Goal: Task Accomplishment & Management: Manage account settings

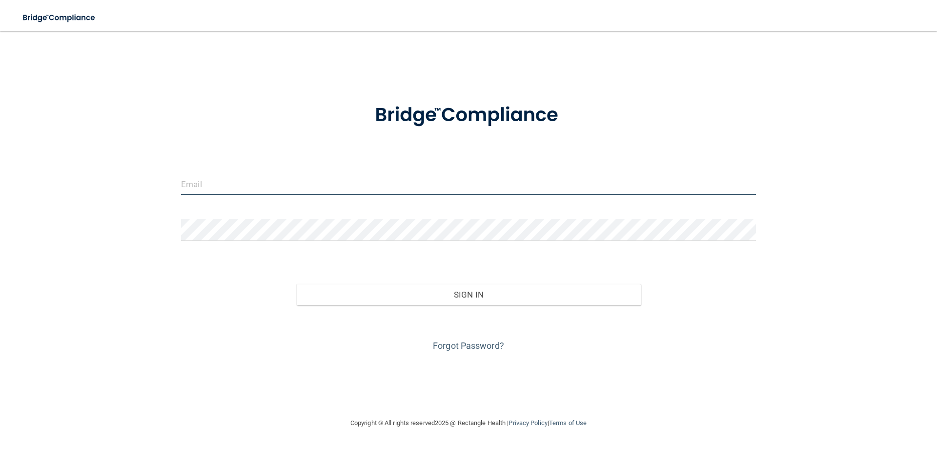
click at [261, 182] on input "email" at bounding box center [468, 184] width 575 height 22
type input "[PERSON_NAME][EMAIL_ADDRESS][DOMAIN_NAME]"
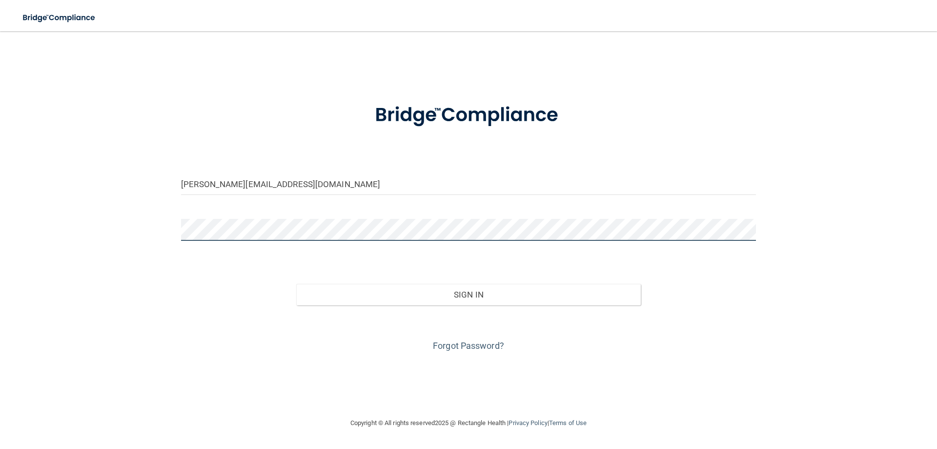
click at [296, 284] on button "Sign In" at bounding box center [468, 294] width 345 height 21
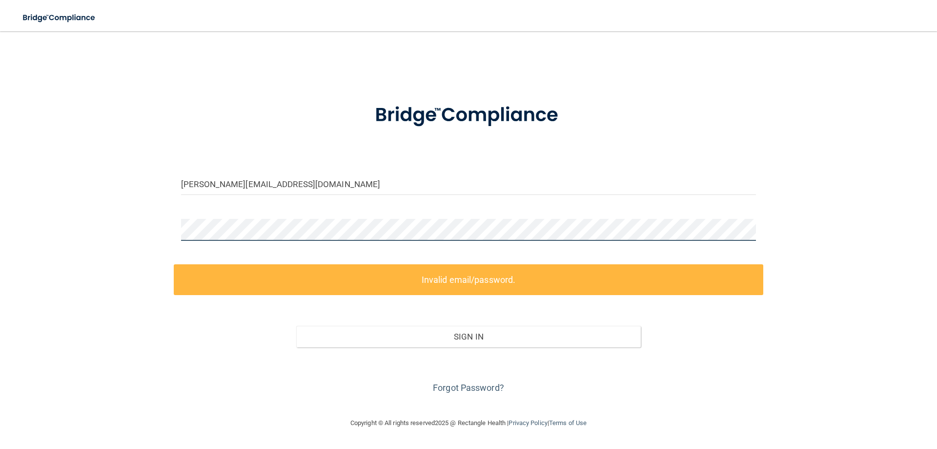
click at [165, 237] on div "[PERSON_NAME][EMAIL_ADDRESS][DOMAIN_NAME] Invalid email/password. You don't hav…" at bounding box center [469, 224] width 898 height 366
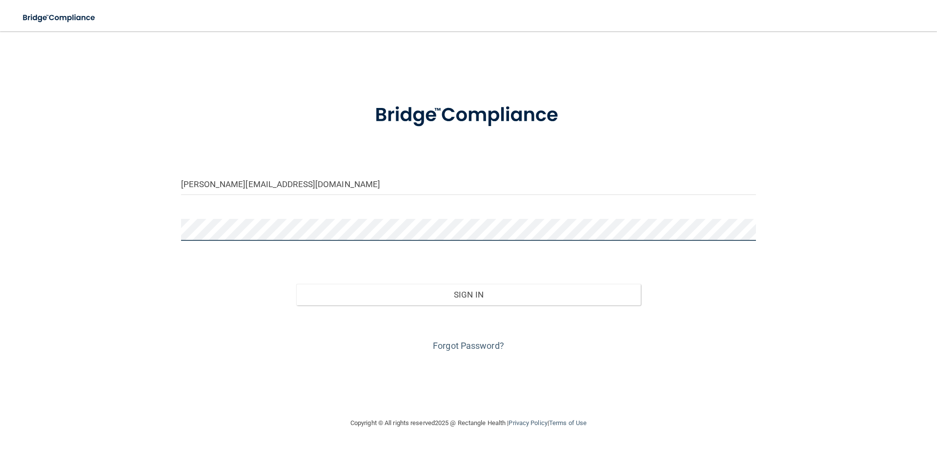
click at [296, 284] on button "Sign In" at bounding box center [468, 294] width 345 height 21
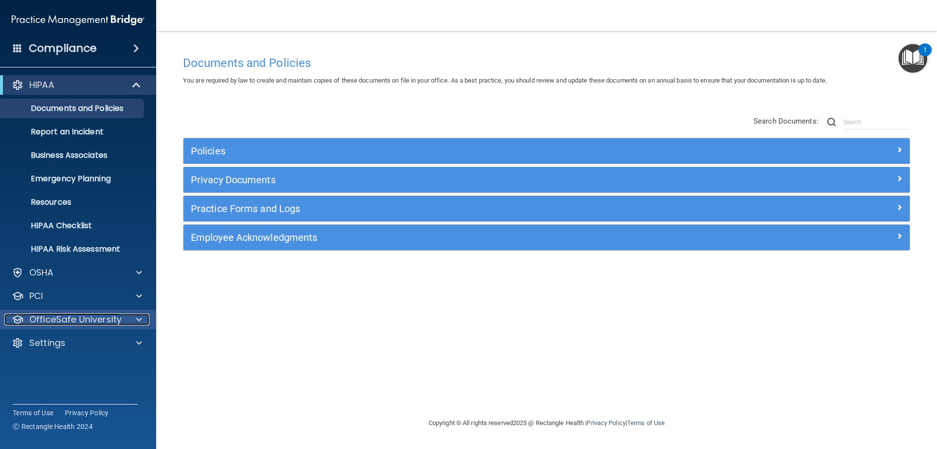
click at [138, 319] on span at bounding box center [139, 319] width 6 height 12
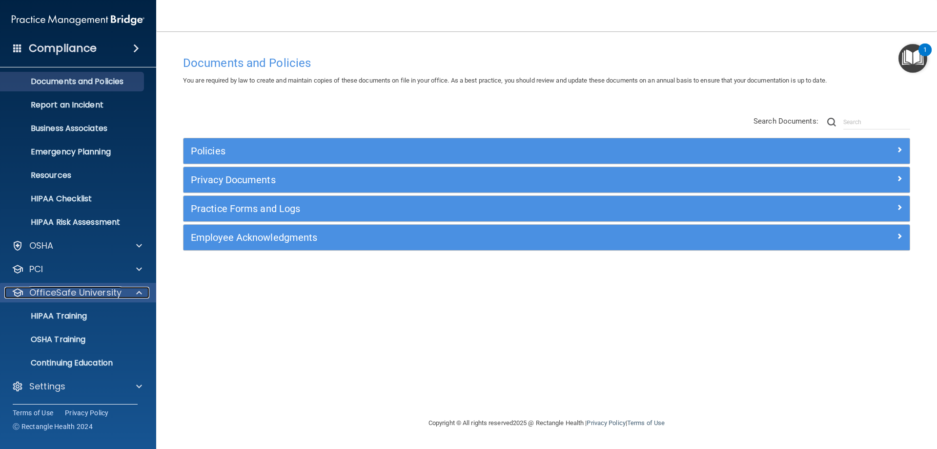
click at [138, 291] on span at bounding box center [139, 292] width 6 height 12
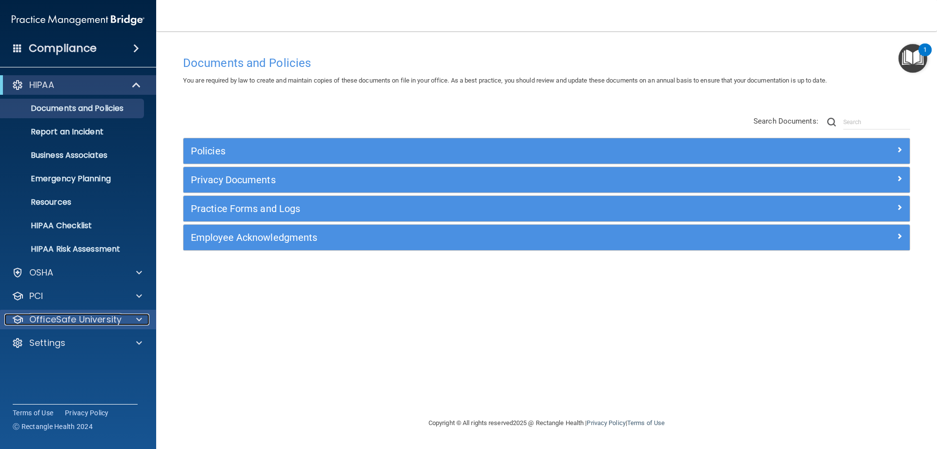
scroll to position [0, 0]
click at [138, 42] on span at bounding box center [136, 48] width 6 height 12
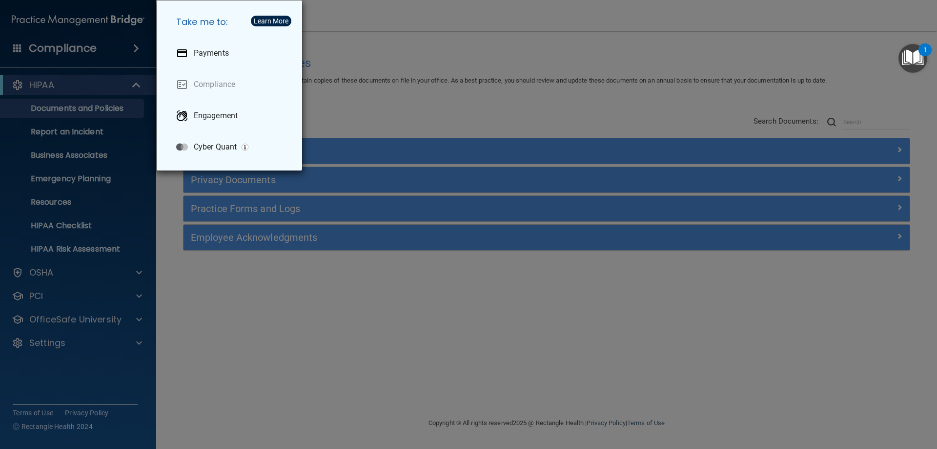
click at [136, 46] on div "Take me to: Payments Compliance Engagement Cyber Quant" at bounding box center [468, 224] width 937 height 449
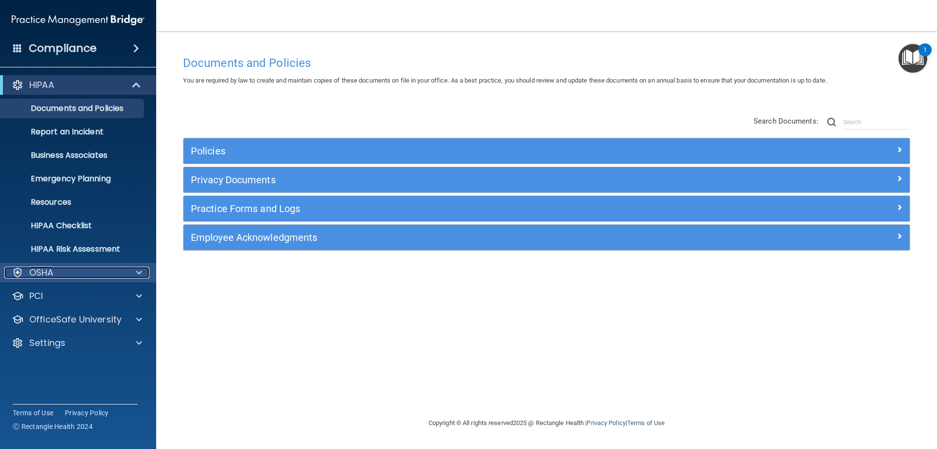
click at [141, 272] on span at bounding box center [139, 272] width 6 height 12
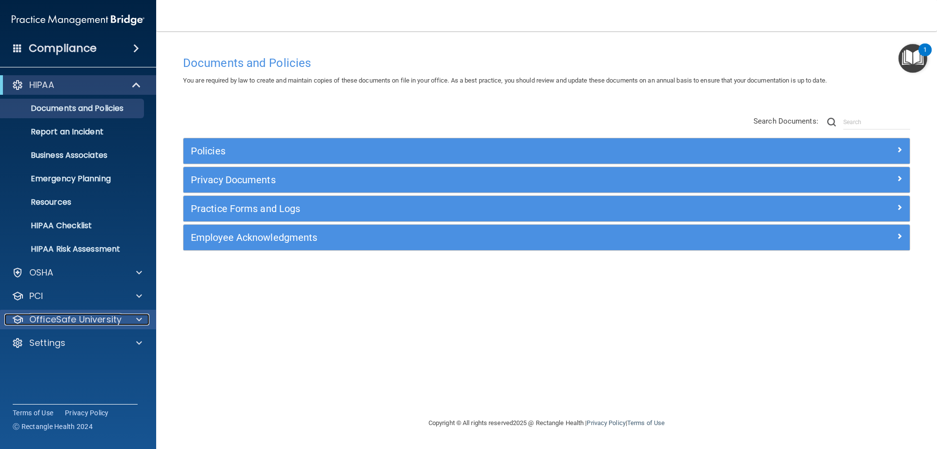
click at [143, 317] on div at bounding box center [137, 319] width 24 height 12
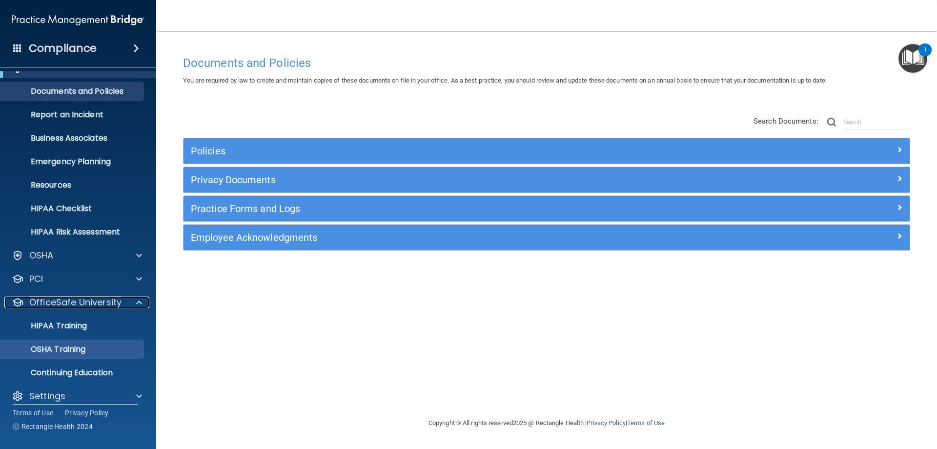
scroll to position [27, 0]
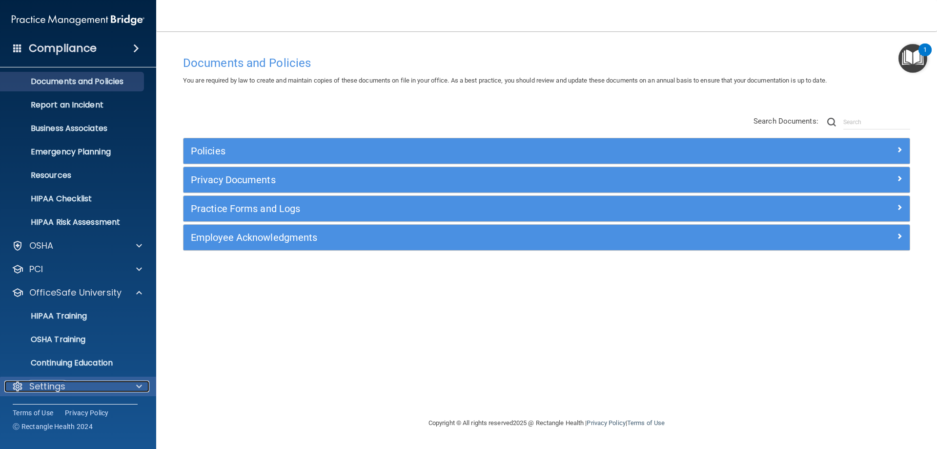
click at [133, 388] on div at bounding box center [137, 386] width 24 height 12
click at [142, 385] on span at bounding box center [139, 386] width 6 height 12
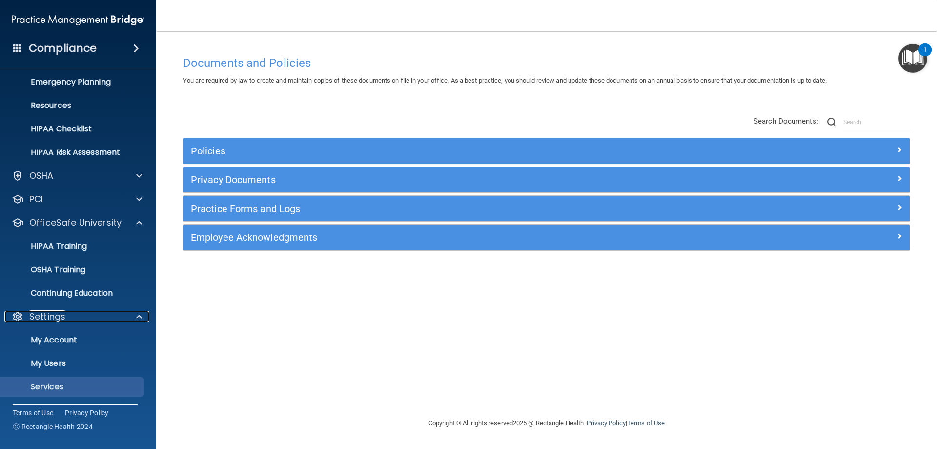
scroll to position [121, 0]
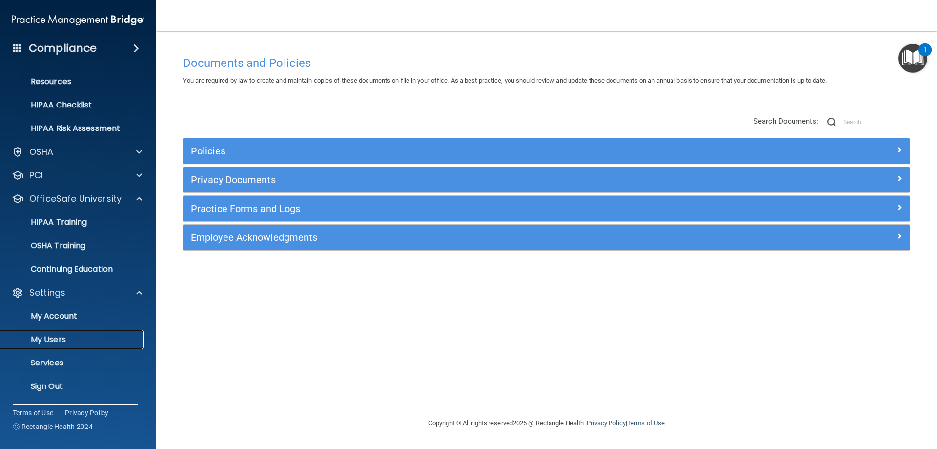
click at [64, 337] on p "My Users" at bounding box center [72, 339] width 133 height 10
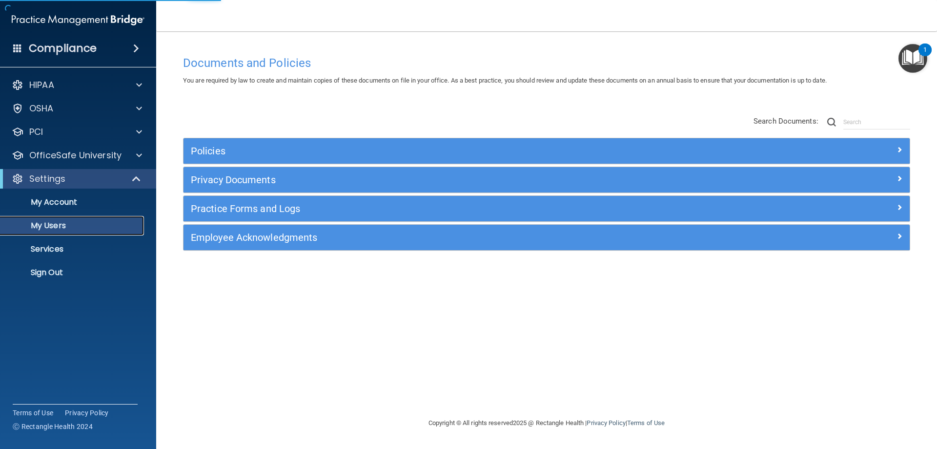
select select "20"
